Goal: Transaction & Acquisition: Purchase product/service

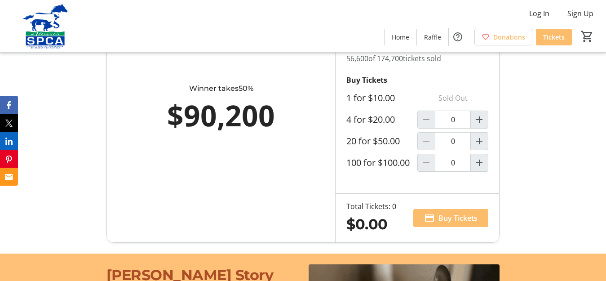
scroll to position [506, 0]
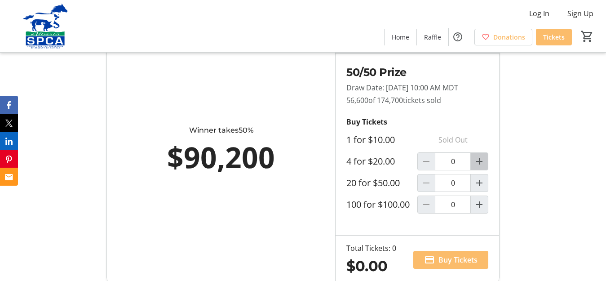
click at [479, 167] on mat-icon "Increment by one" at bounding box center [479, 161] width 11 height 11
type input "1"
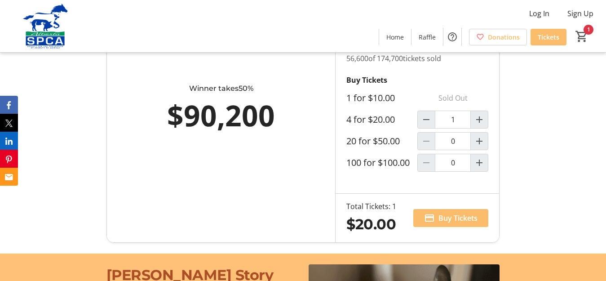
scroll to position [590, 0]
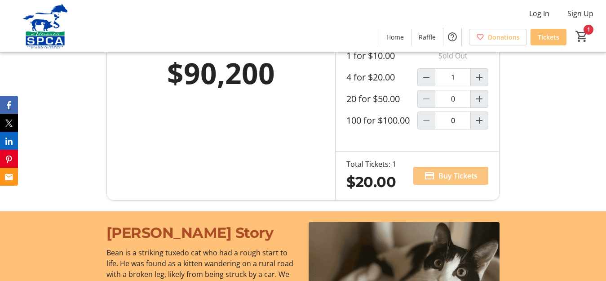
click at [452, 181] on span "Buy Tickets" at bounding box center [458, 175] width 39 height 11
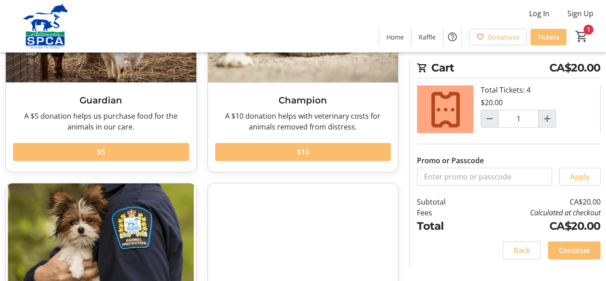
scroll to position [240, 0]
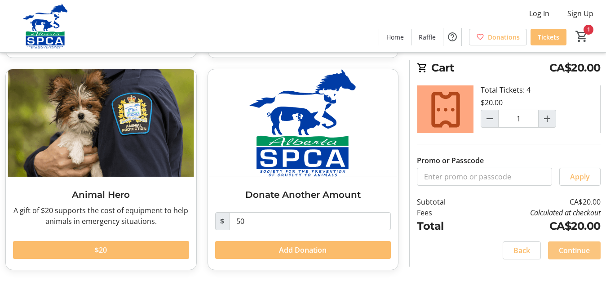
click at [584, 252] on span "Continue" at bounding box center [574, 250] width 31 height 11
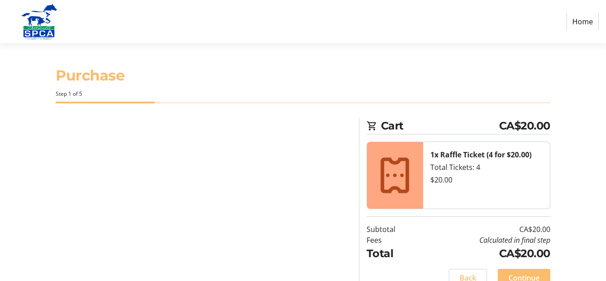
select select "CA"
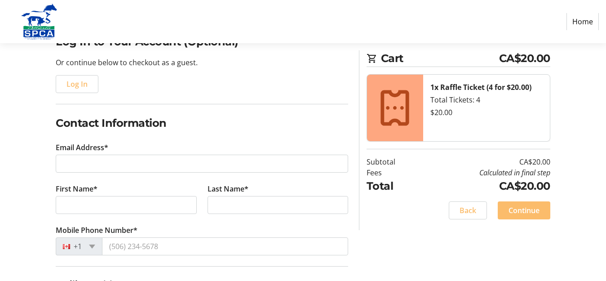
scroll to position [126, 0]
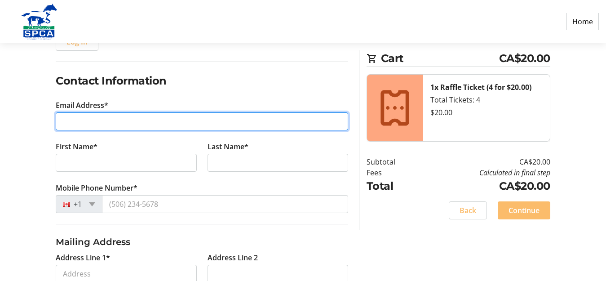
click at [65, 123] on input "Email Address*" at bounding box center [202, 121] width 293 height 18
type input "[EMAIL_ADDRESS][DOMAIN_NAME]"
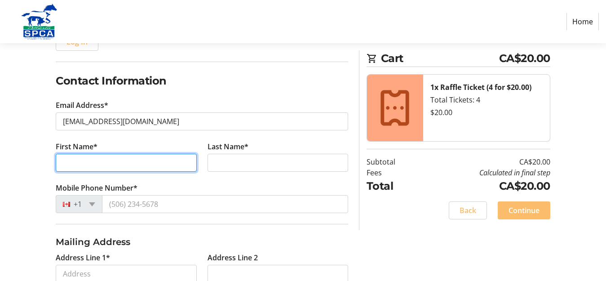
type input "[PERSON_NAME]"
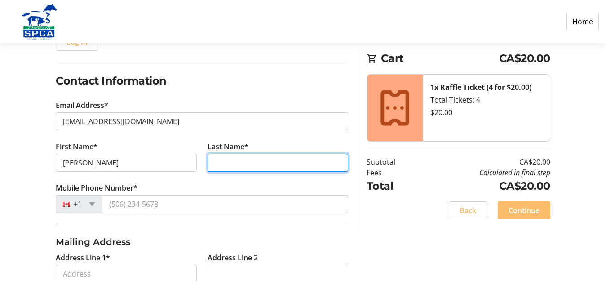
type input "[PERSON_NAME]"
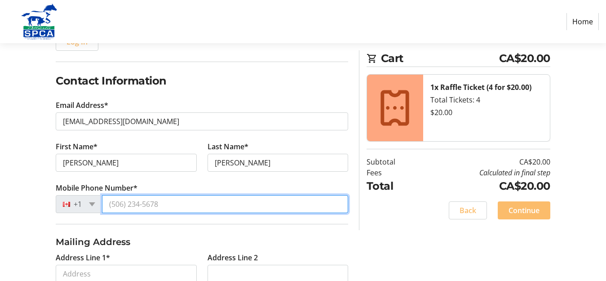
type input "4038049601"
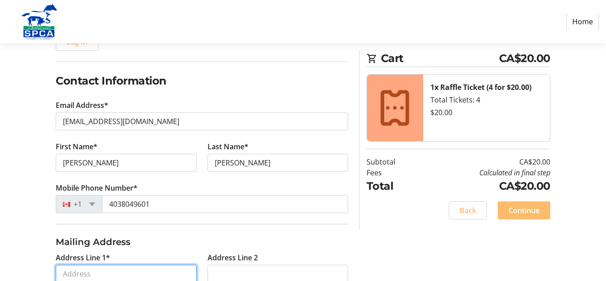
type input "[STREET_ADDRESS]"
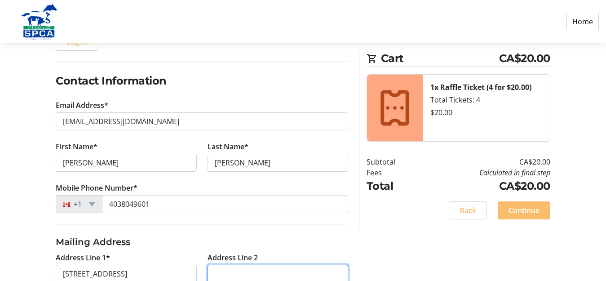
type input "PO BOX 1687"
type input "Crossfield"
select select "AB"
type input "T0M 0S0"
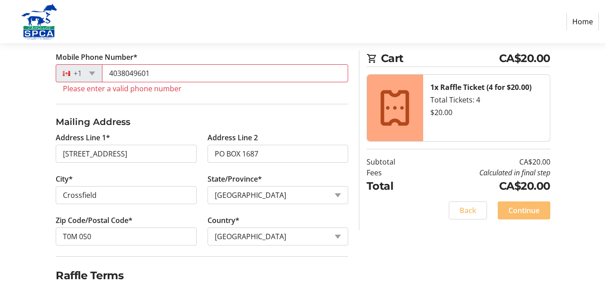
scroll to position [173, 0]
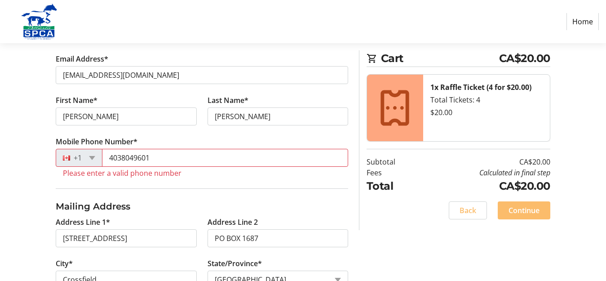
click at [119, 179] on tr-form-field "Mobile Phone Number* [PHONE_NUMBER] Please enter a valid phone number" at bounding box center [202, 162] width 293 height 52
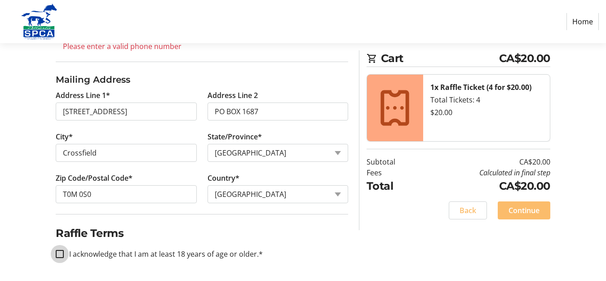
click at [58, 253] on input "I acknowledge that I am at least 18 years of age or older.*" at bounding box center [60, 254] width 8 height 8
checkbox input "true"
click at [528, 211] on span "Continue" at bounding box center [524, 210] width 31 height 11
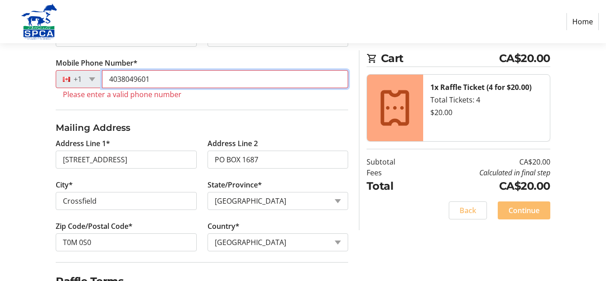
drag, startPoint x: 164, startPoint y: 80, endPoint x: 20, endPoint y: 67, distance: 144.5
click at [20, 67] on div "Log In to Your Account (Optional) Or continue below to checkout as a guest. Log…" at bounding box center [303, 98] width 606 height 462
click at [109, 79] on input "4038049601" at bounding box center [225, 79] width 246 height 18
click at [200, 81] on input "14038049601" at bounding box center [225, 79] width 246 height 18
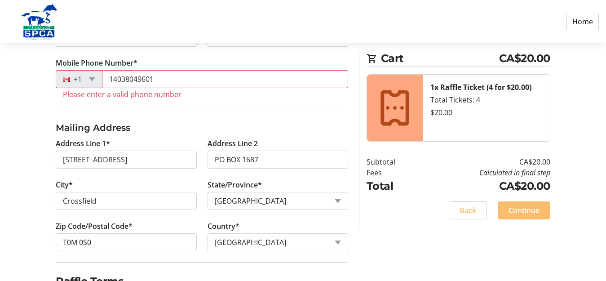
click at [29, 109] on div "Log In to Your Account (Optional) Or continue below to checkout as a guest. Log…" at bounding box center [303, 98] width 606 height 462
click at [515, 212] on span "Continue" at bounding box center [524, 210] width 31 height 11
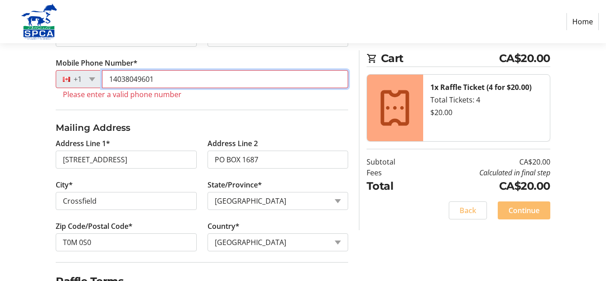
drag, startPoint x: 151, startPoint y: 80, endPoint x: 0, endPoint y: 62, distance: 151.5
click at [0, 64] on div "Log In to Your Account (Optional) Or continue below to checkout as a guest. Log…" at bounding box center [303, 98] width 606 height 462
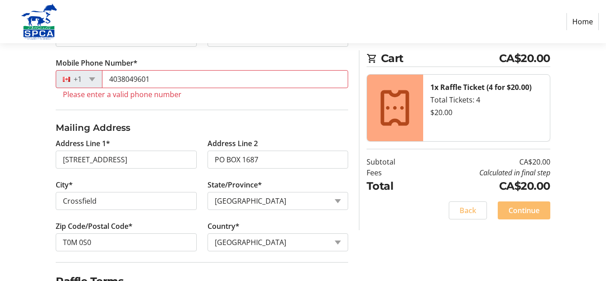
click at [303, 103] on tr-form-field "Mobile Phone Number* [PHONE_NUMBER] Please enter a valid phone number" at bounding box center [202, 84] width 293 height 52
click at [534, 213] on span "Continue" at bounding box center [524, 210] width 31 height 11
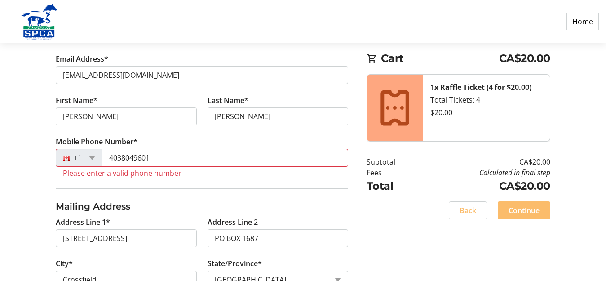
scroll to position [131, 0]
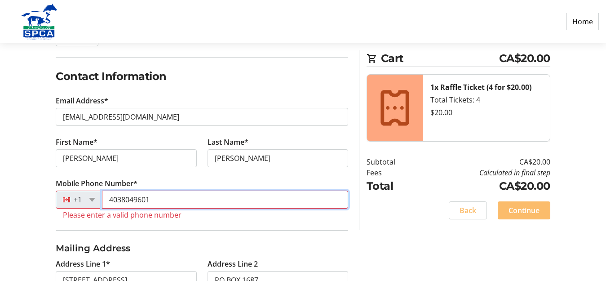
click at [110, 196] on input "4038049601" at bounding box center [225, 200] width 246 height 18
click at [166, 199] on input "14038049601" at bounding box center [225, 200] width 246 height 18
type input "14038049601"
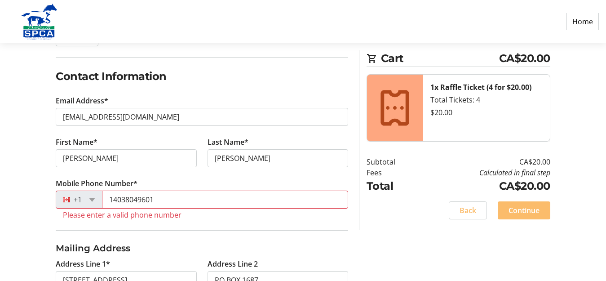
click at [182, 220] on tr-form-field "Mobile Phone Number* [PHONE_NUMBER] Please enter a valid phone number" at bounding box center [202, 204] width 293 height 52
click at [527, 208] on span "Continue" at bounding box center [524, 210] width 31 height 11
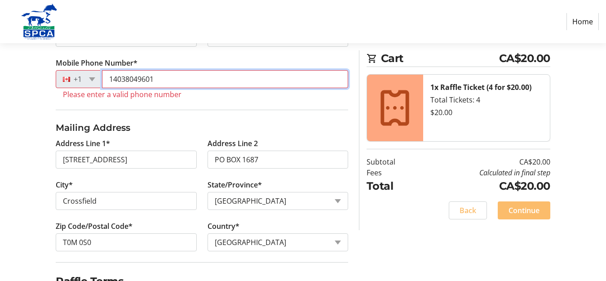
drag, startPoint x: 165, startPoint y: 79, endPoint x: 57, endPoint y: 72, distance: 109.0
click at [57, 72] on div "[PHONE_NUMBER]" at bounding box center [202, 79] width 293 height 18
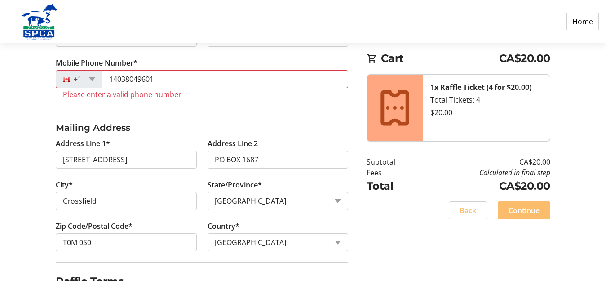
click at [94, 81] on div "+1" at bounding box center [79, 79] width 47 height 18
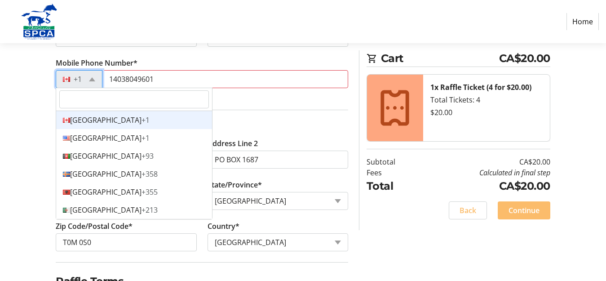
click at [88, 122] on div "Canada +1" at bounding box center [134, 120] width 156 height 18
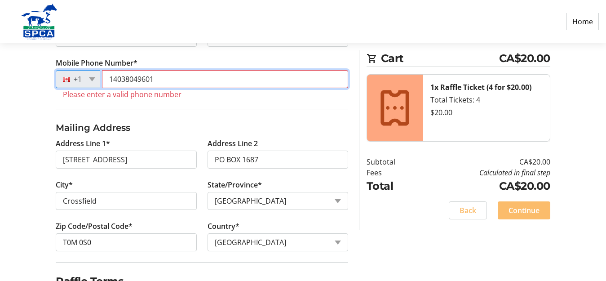
click at [168, 80] on input "14038049601" at bounding box center [225, 79] width 246 height 18
